Goal: Task Accomplishment & Management: Complete application form

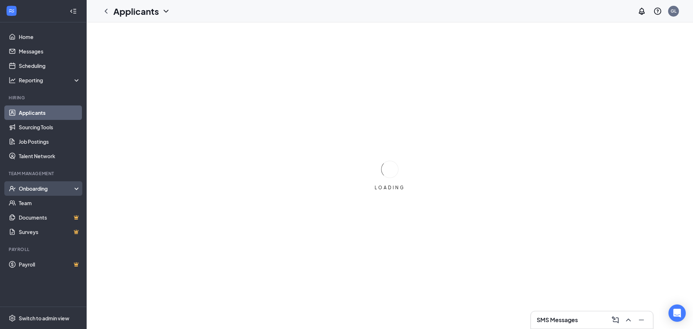
drag, startPoint x: 15, startPoint y: 183, endPoint x: 18, endPoint y: 187, distance: 4.4
click at [15, 183] on div "Onboarding" at bounding box center [43, 188] width 87 height 14
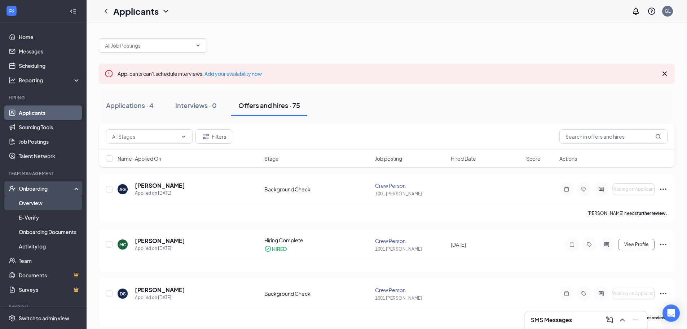
click at [42, 200] on link "Overview" at bounding box center [50, 202] width 62 height 14
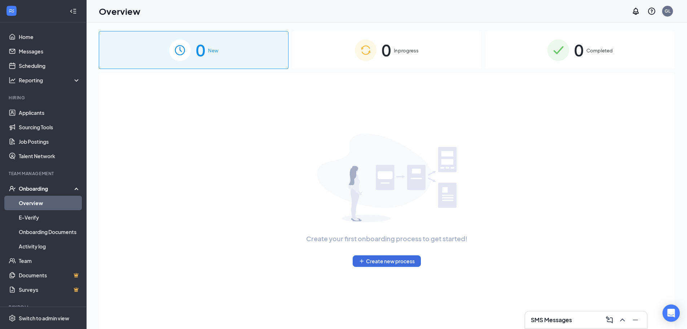
click at [398, 47] on span "In progress" at bounding box center [406, 50] width 25 height 7
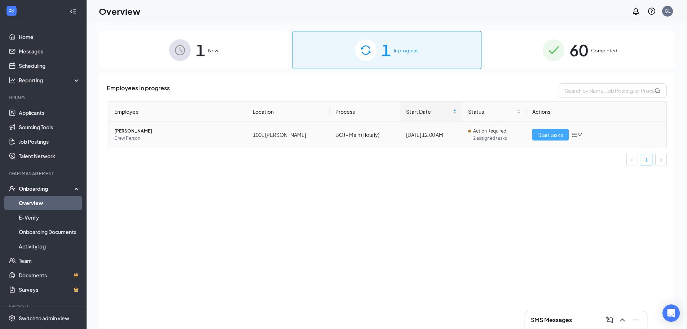
click at [550, 137] on span "Start tasks" at bounding box center [550, 135] width 25 height 8
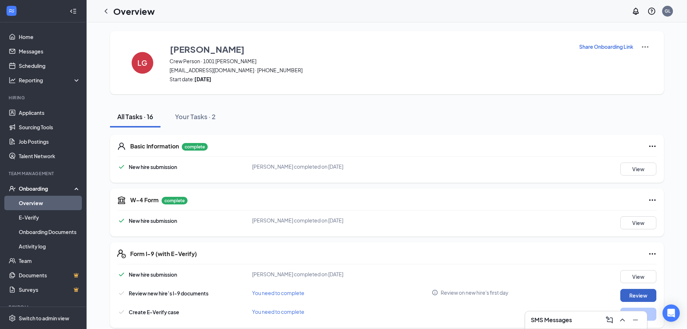
click at [632, 293] on button "Review" at bounding box center [638, 295] width 36 height 13
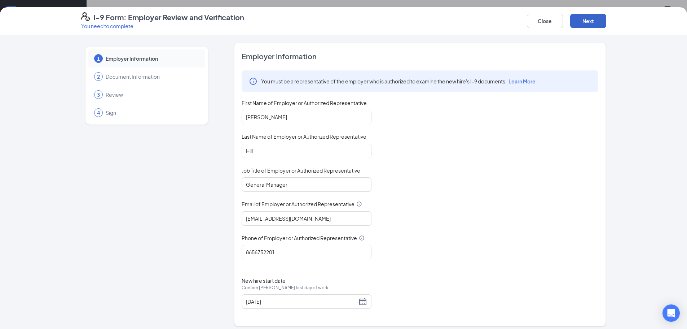
click at [598, 26] on button "Next" at bounding box center [588, 21] width 36 height 14
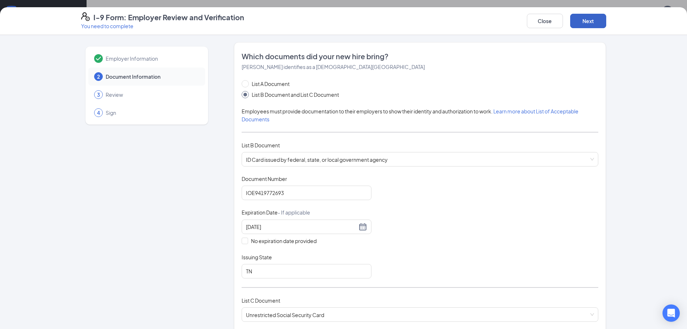
click at [598, 26] on button "Next" at bounding box center [588, 21] width 36 height 14
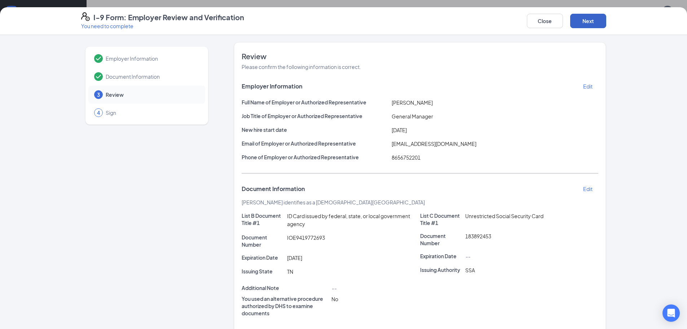
click at [598, 26] on button "Next" at bounding box center [588, 21] width 36 height 14
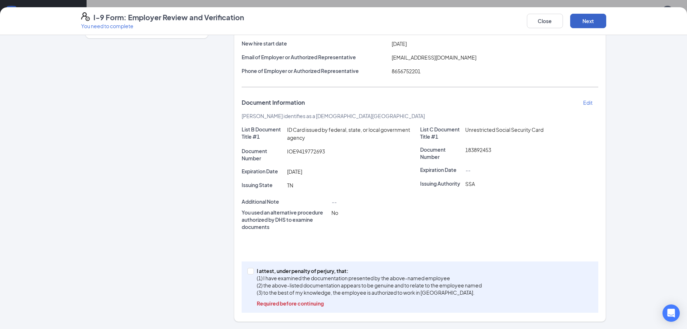
scroll to position [180, 0]
click at [250, 270] on span at bounding box center [250, 271] width 6 height 6
click at [250, 270] on input "I attest, under penalty of [PERSON_NAME], that: (1) I have examined the documen…" at bounding box center [249, 270] width 5 height 5
checkbox input "true"
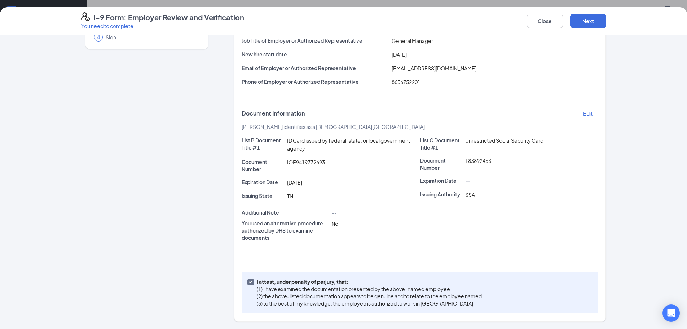
scroll to position [75, 0]
click at [596, 18] on button "Next" at bounding box center [588, 21] width 36 height 14
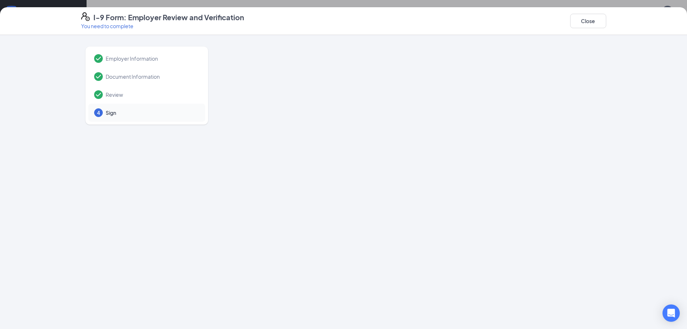
drag, startPoint x: 113, startPoint y: 115, endPoint x: 660, endPoint y: 52, distance: 551.1
click at [113, 115] on span "Sign" at bounding box center [152, 112] width 92 height 7
click at [600, 20] on button "Close" at bounding box center [588, 21] width 36 height 14
